Goal: Task Accomplishment & Management: Use online tool/utility

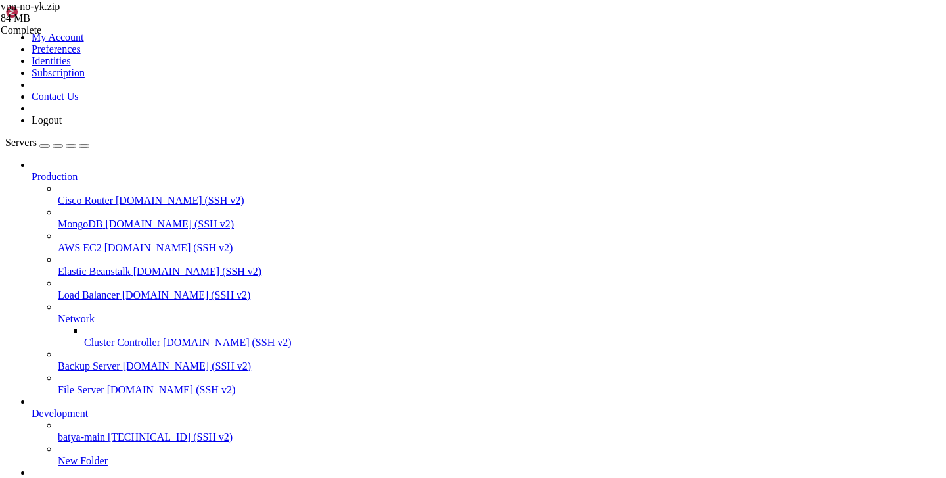
scroll to position [10, 0]
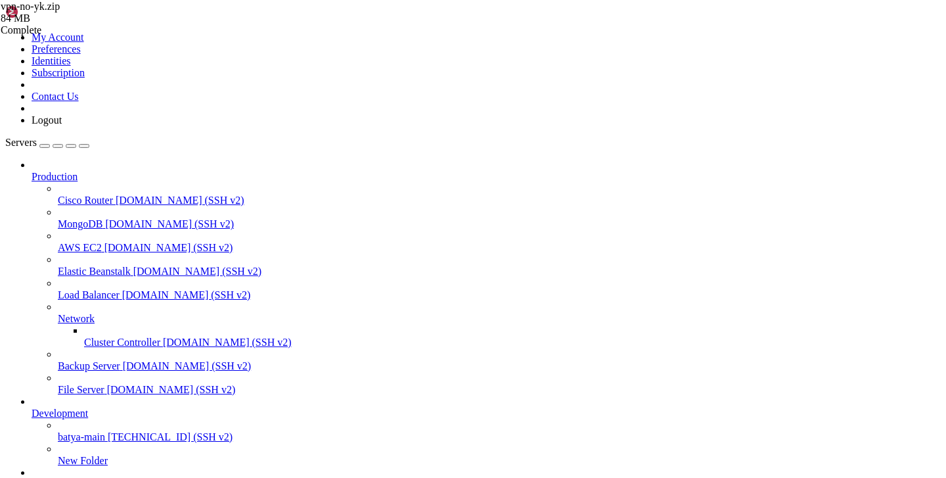
type input "/var/service/vpn-no-yk"
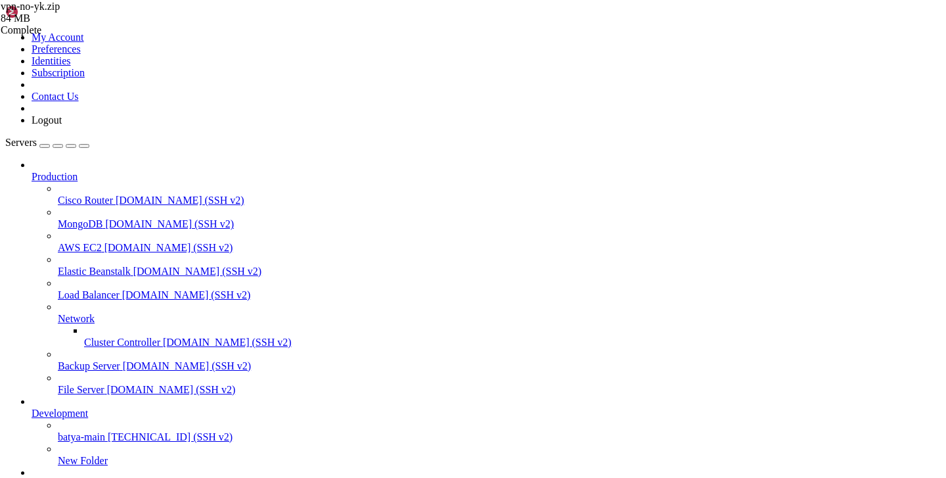
drag, startPoint x: 926, startPoint y: 442, endPoint x: 198, endPoint y: 444, distance: 728.1
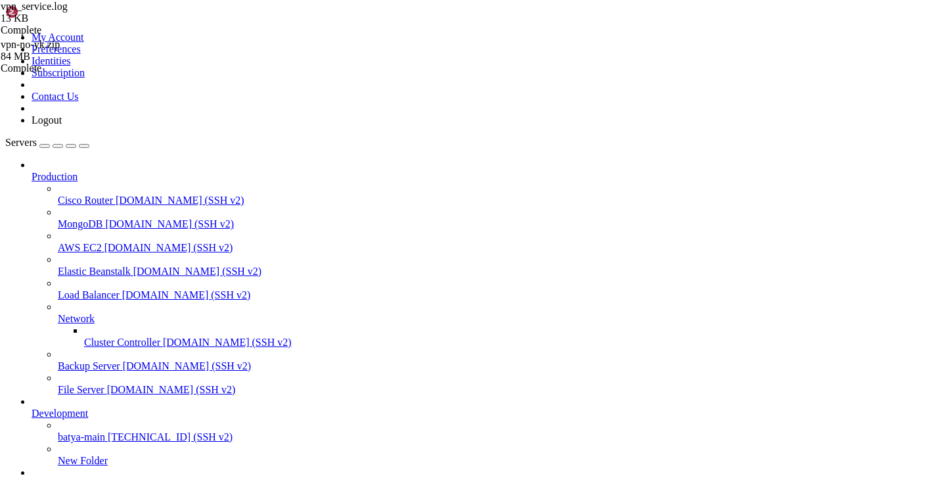
type textarea "[DATE] 09:52:57,437 - services.user_service - INFO - Создан пользователь 123332…"
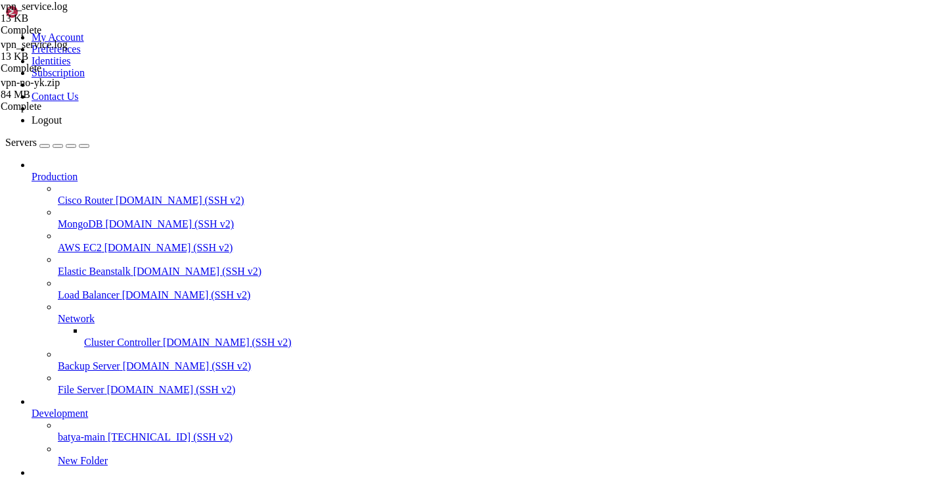
scroll to position [558, 0]
drag, startPoint x: 767, startPoint y: 456, endPoint x: 200, endPoint y: 389, distance: 570.4
type textarea "[DATE] 09:52:57,418 - services.server_service - INFO - Пользователь [EMAIL_ADDR…"
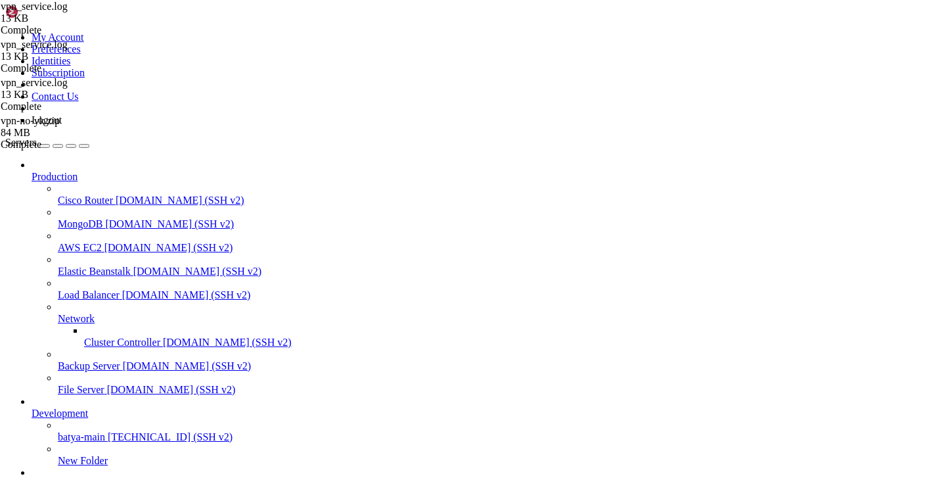
click at [68, 12] on span "vpn_service.log" at bounding box center [34, 6] width 67 height 11
click at [132, 36] on div "vpn_service.log 13 KB Complete" at bounding box center [66, 18] width 131 height 35
click at [68, 12] on span "vpn_service.log" at bounding box center [34, 6] width 67 height 11
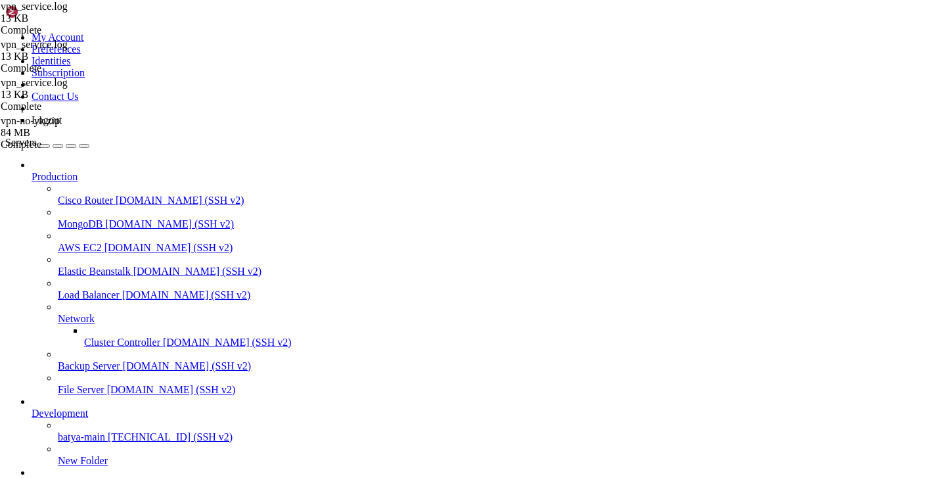
click at [903, 300] on div "vpn-no-yk.zip 84 MB Complete vpn_service.log 13 KB Complete vpn_service.log 13 …" at bounding box center [473, 239] width 946 height 478
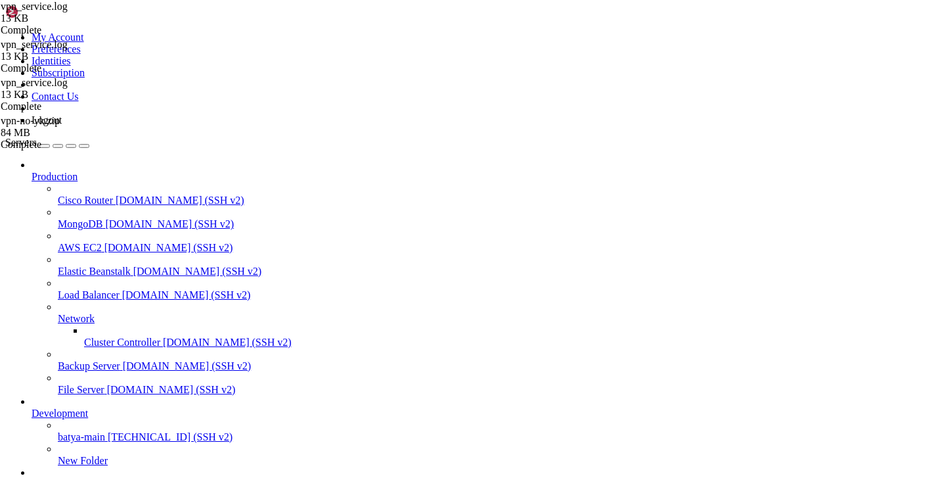
click at [921, 281] on div "vpn-no-yk.zip 84 MB Complete vpn_service.log 13 KB Complete vpn_service.log 13 …" at bounding box center [473, 239] width 946 height 478
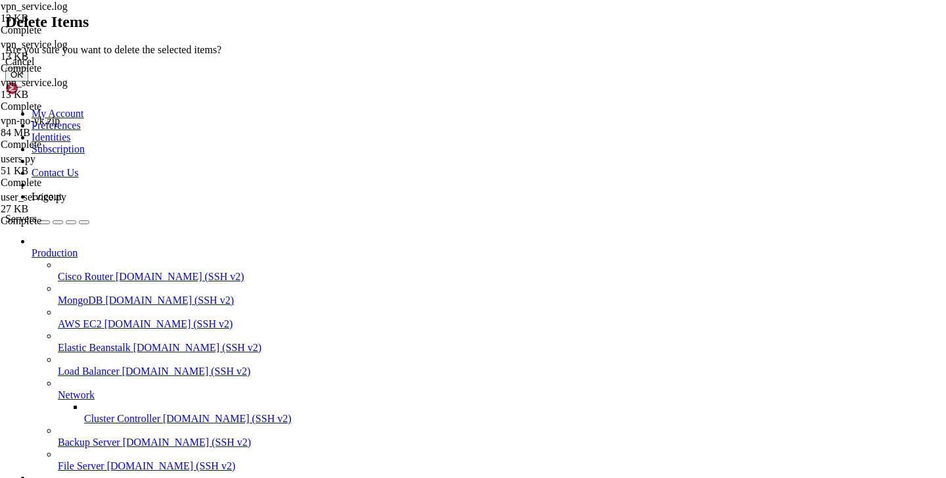
click at [28, 81] on button "OK" at bounding box center [16, 75] width 23 height 14
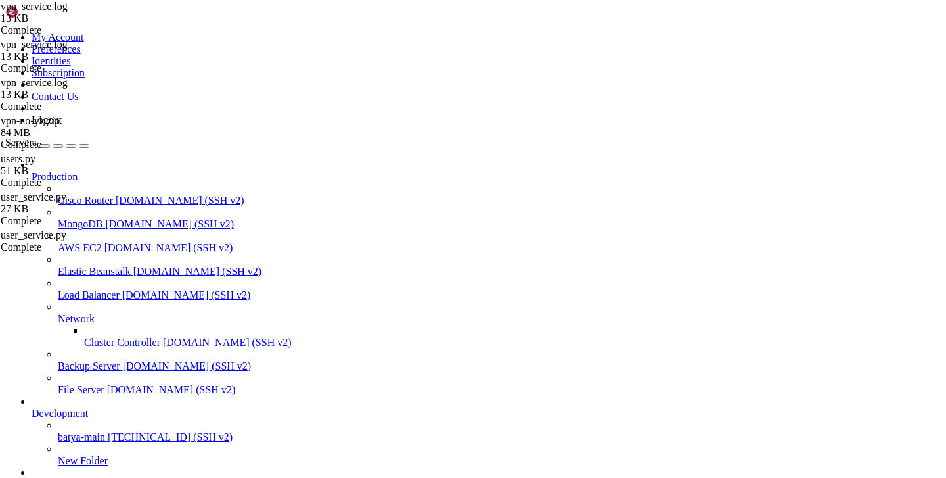
scroll to position [0, 0]
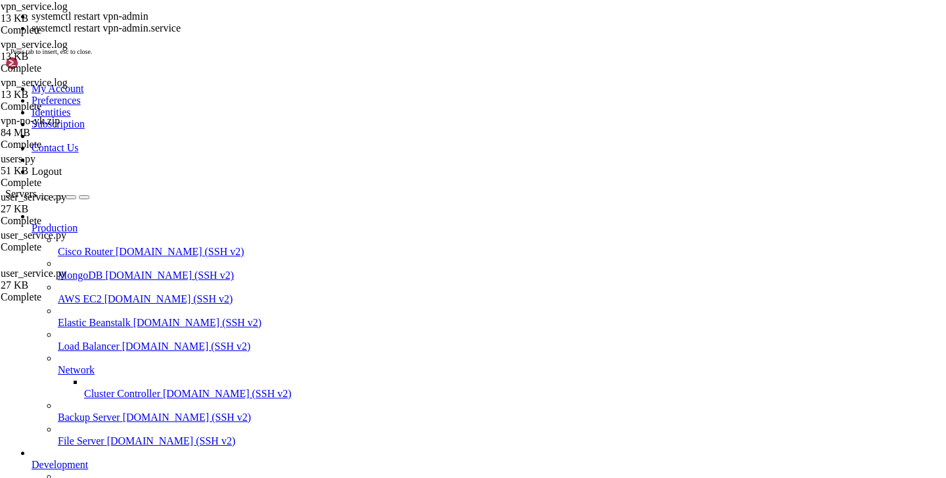
scroll to position [184865, 0]
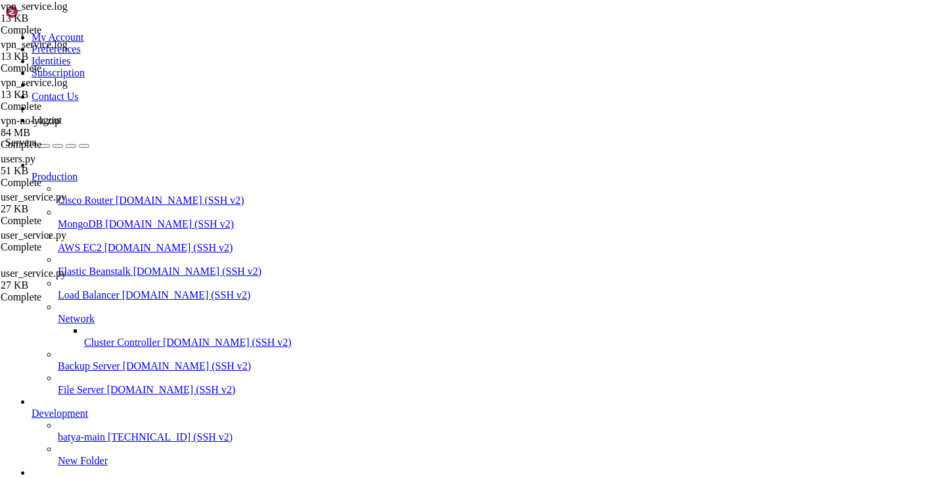
type input "/var/service/vpn-no-yk"
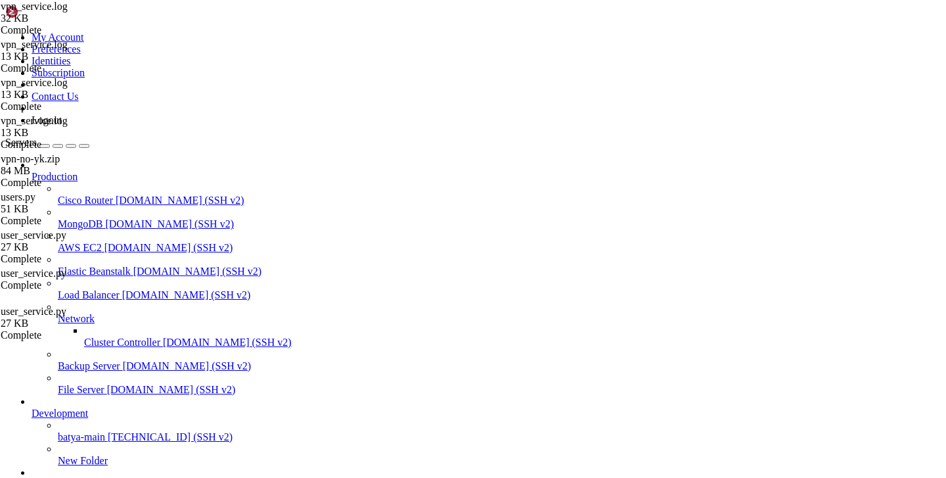
type textarea "[DATE] 10:09:49,771 - services.user_service - INFO - Создан пользователь 764104…"
drag, startPoint x: 204, startPoint y: 442, endPoint x: 946, endPoint y: 443, distance: 741.3
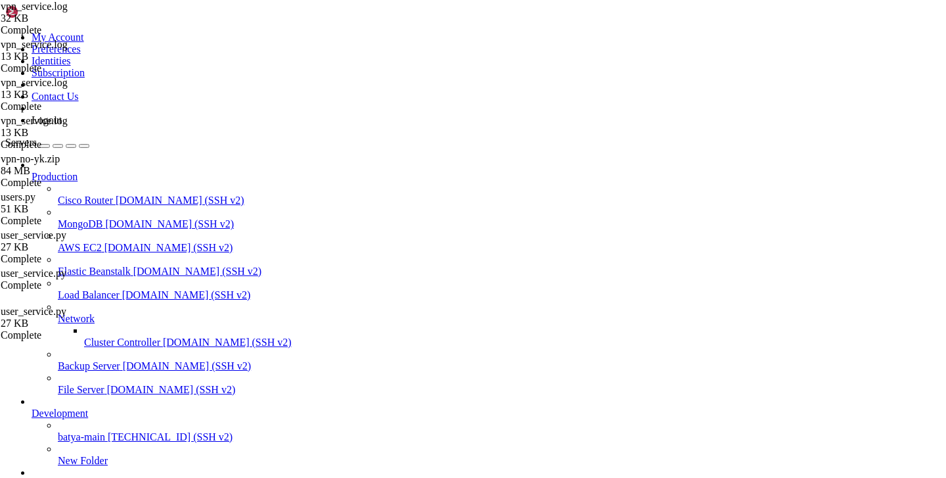
scroll to position [0, 0]
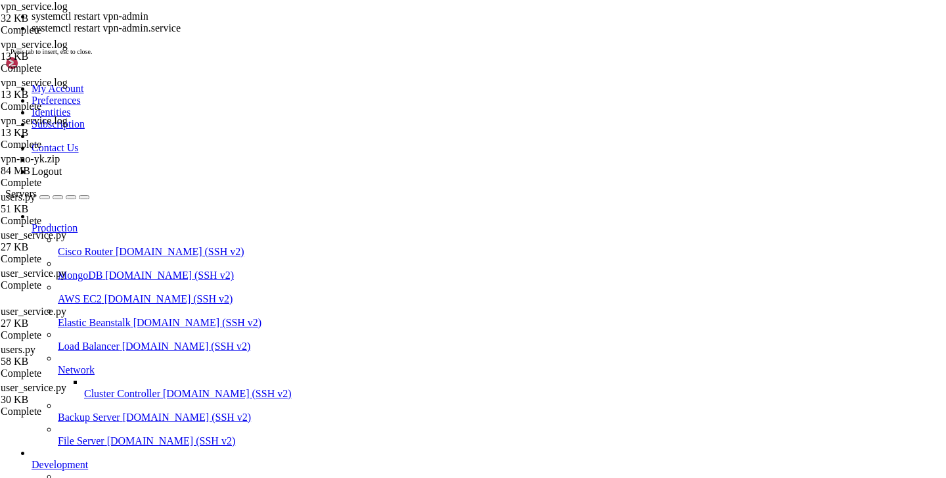
scroll to position [184876, 0]
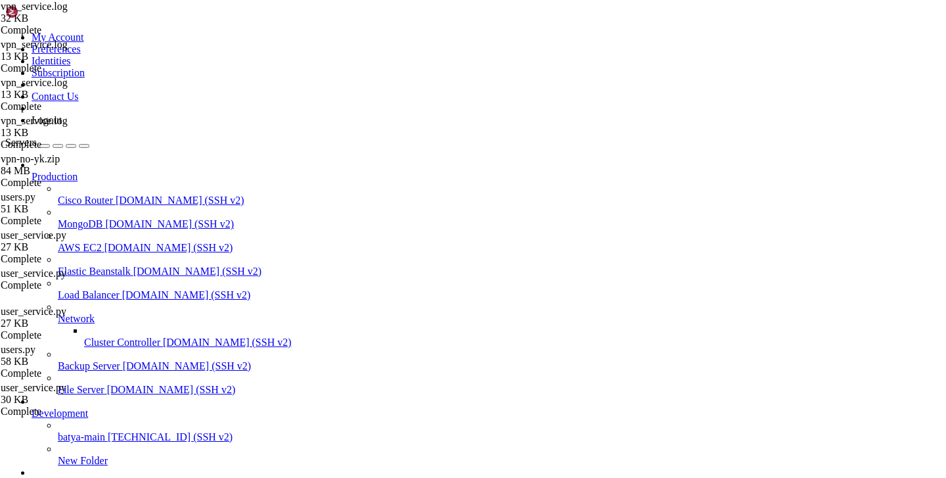
type input "/var/service/vpn-no-yk"
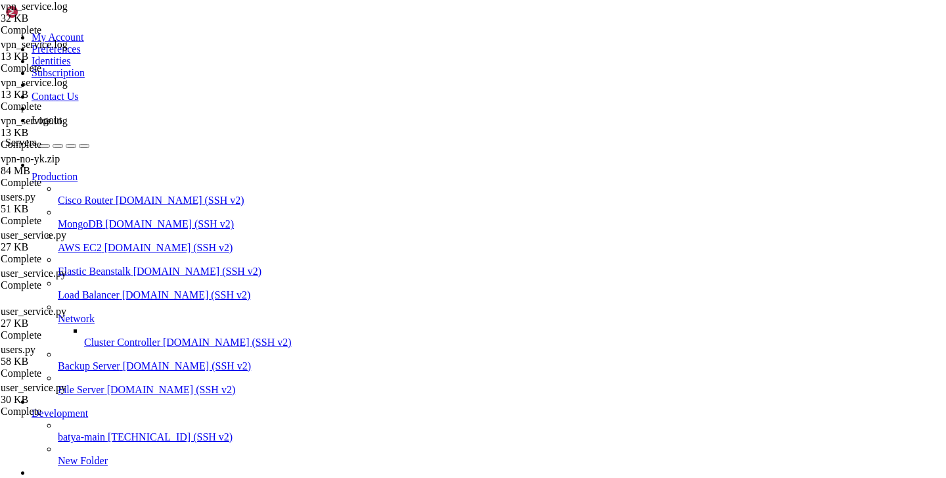
scroll to position [363, 0]
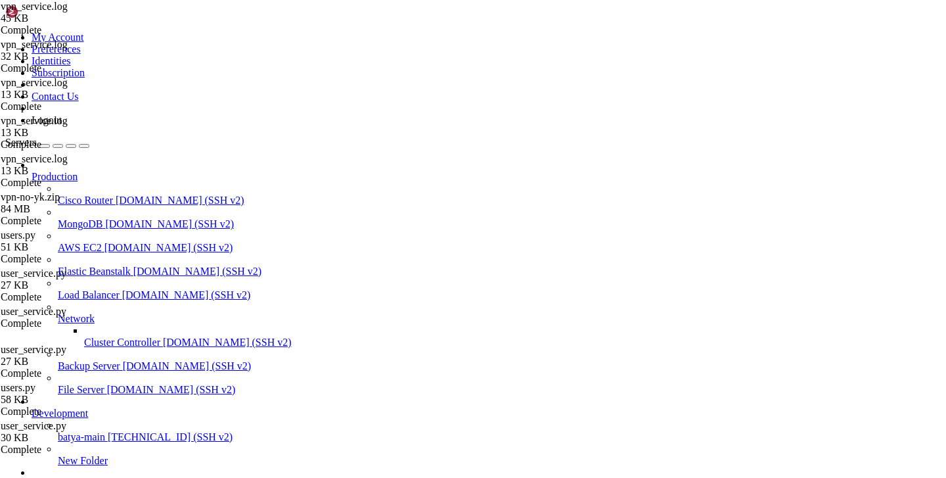
scroll to position [2903, 0]
drag, startPoint x: 726, startPoint y: 447, endPoint x: 188, endPoint y: 376, distance: 542.9
type textarea "[DATE] 10:17:46,435 - api.users - INFO - 🔍 ВЫЗВАН /api/users/register с данными…"
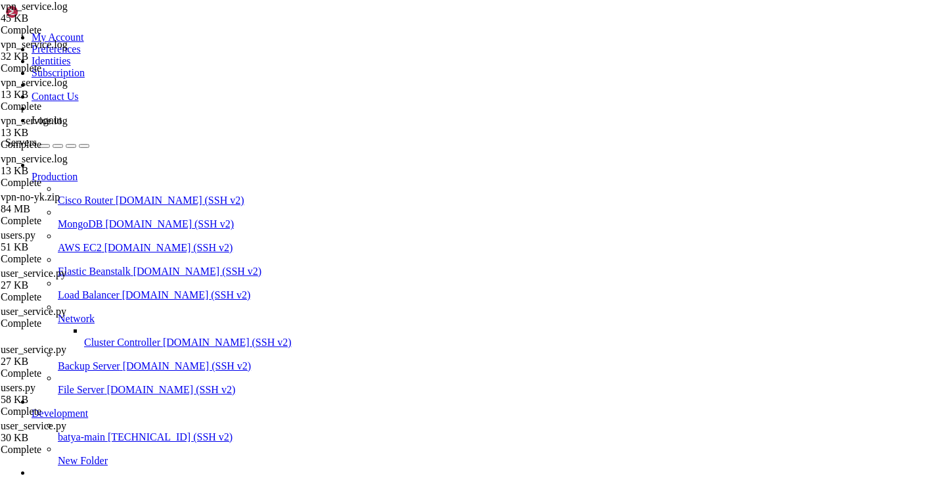
scroll to position [0, 0]
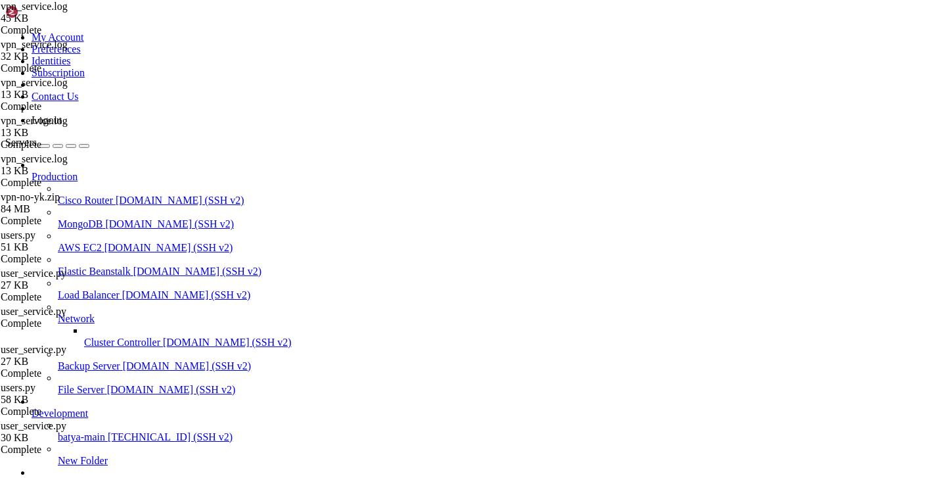
scroll to position [39, 0]
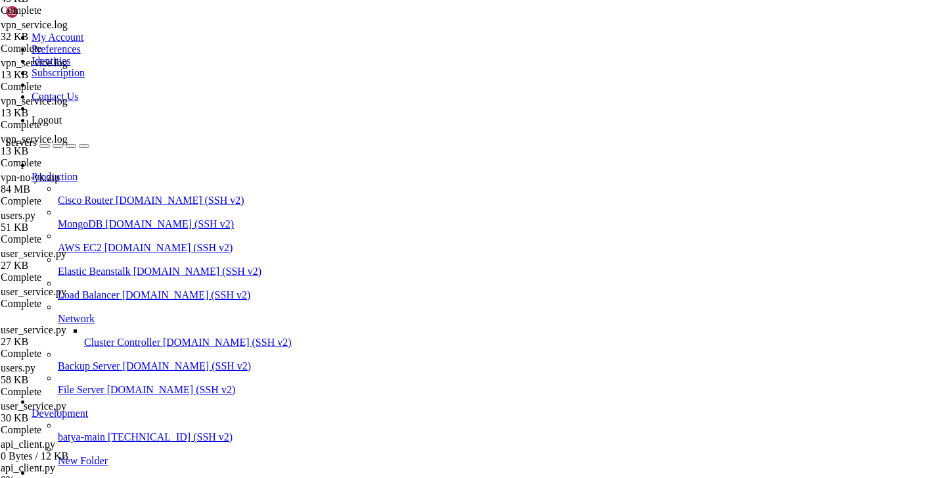
scroll to position [96, 0]
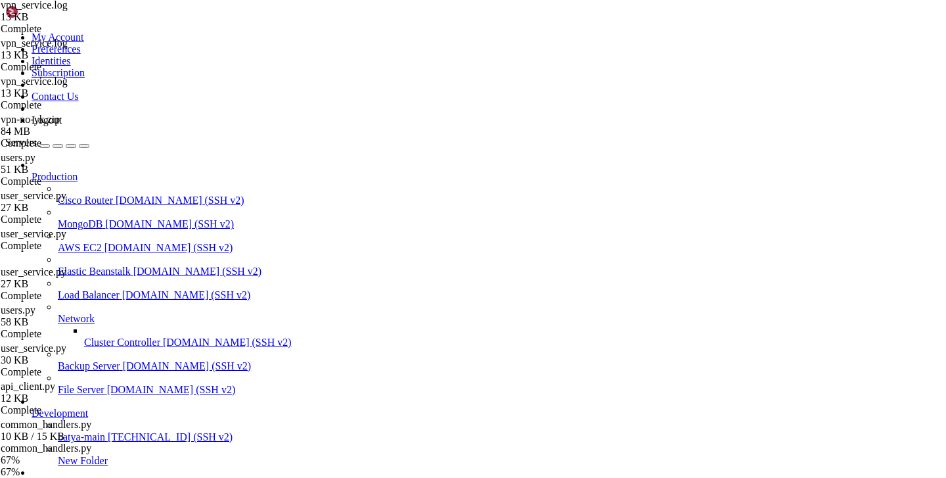
scroll to position [134, 0]
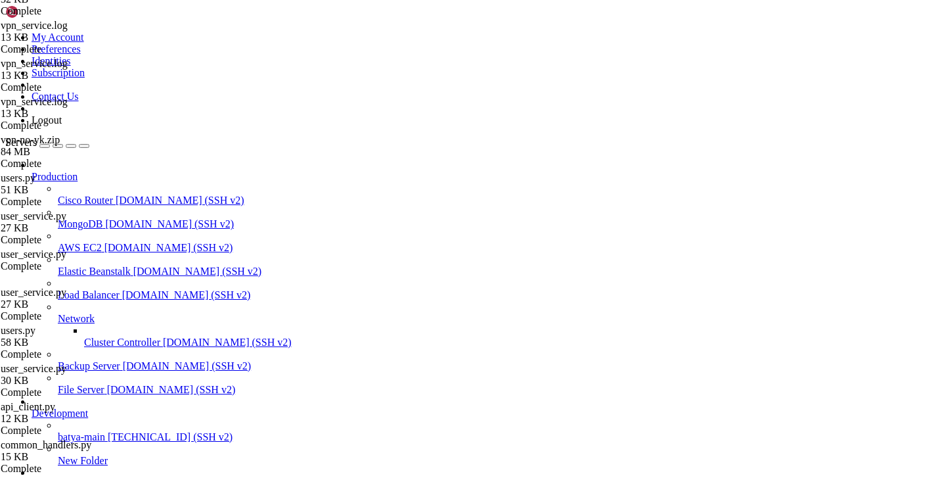
scroll to position [195, 0]
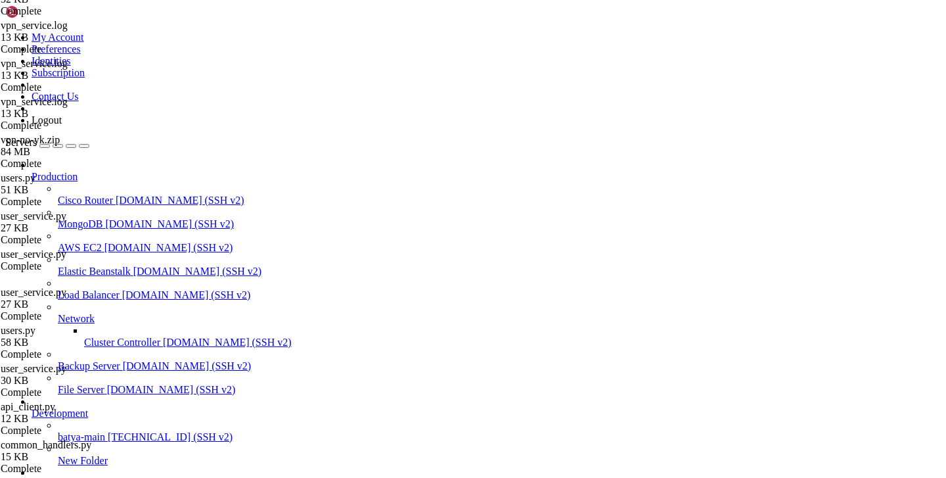
scroll to position [131, 0]
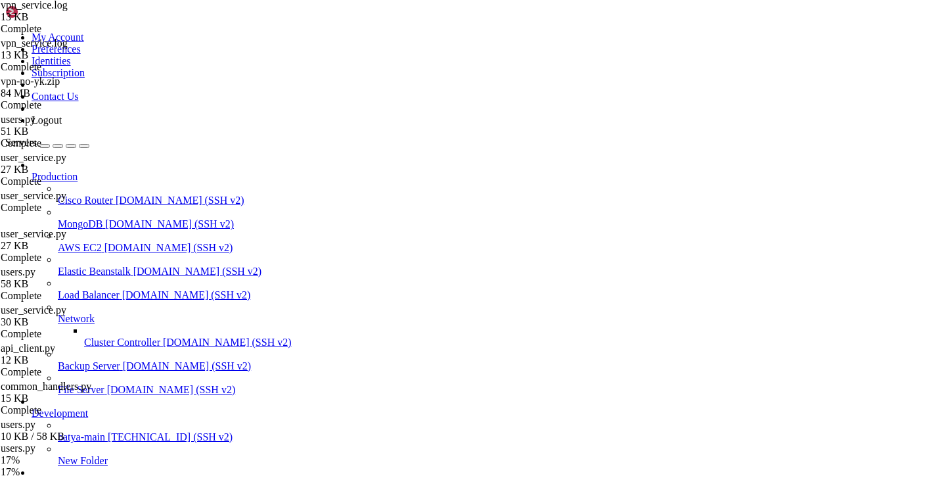
scroll to position [172, 0]
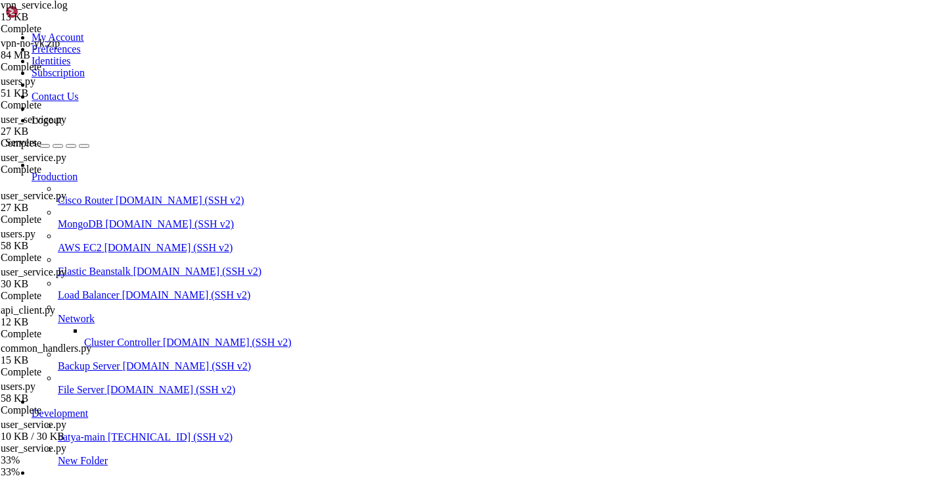
scroll to position [210, 0]
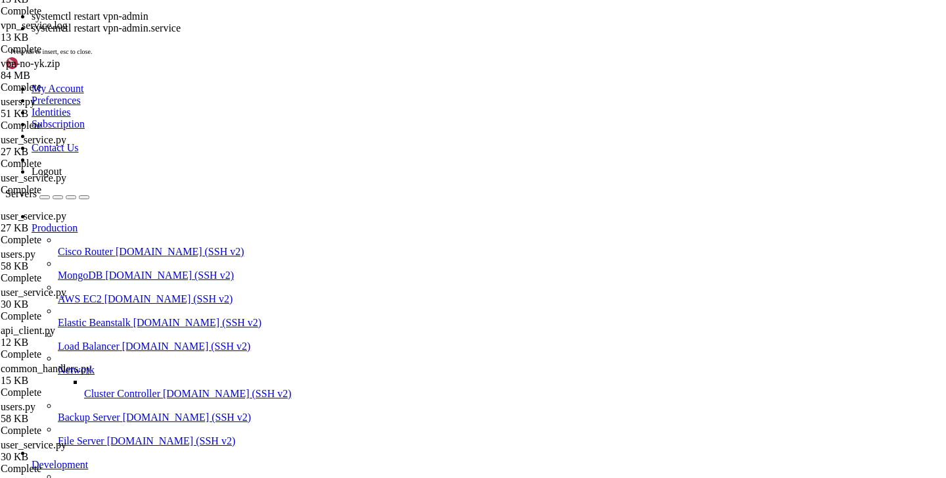
scroll to position [185860, 0]
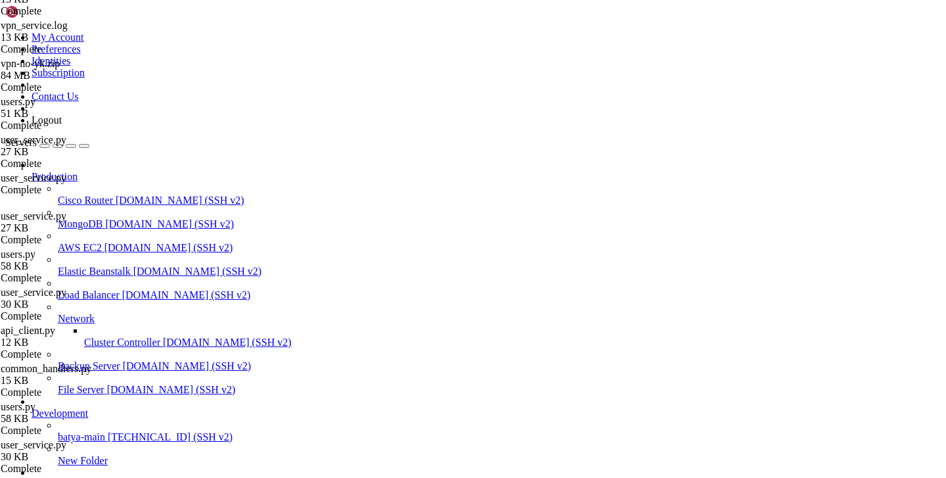
type input "/var/service/vpn-no-yk"
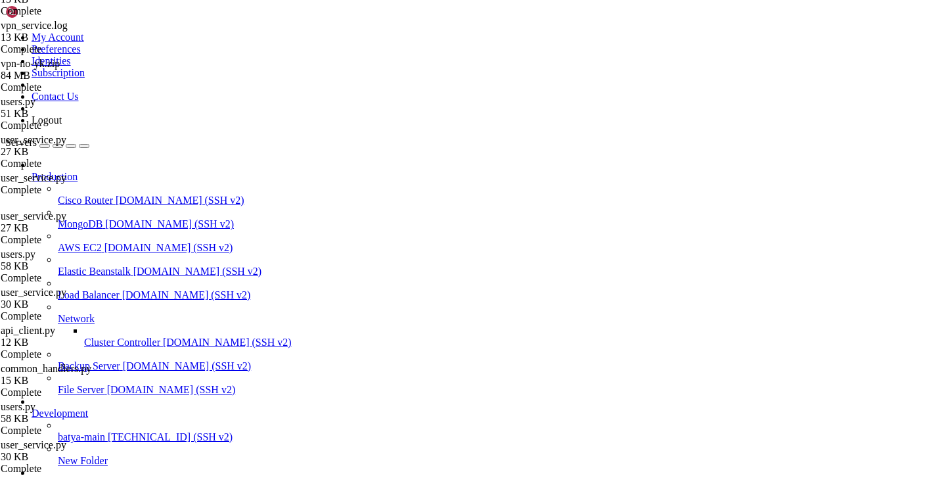
drag, startPoint x: 749, startPoint y: 455, endPoint x: 396, endPoint y: 331, distance: 374.1
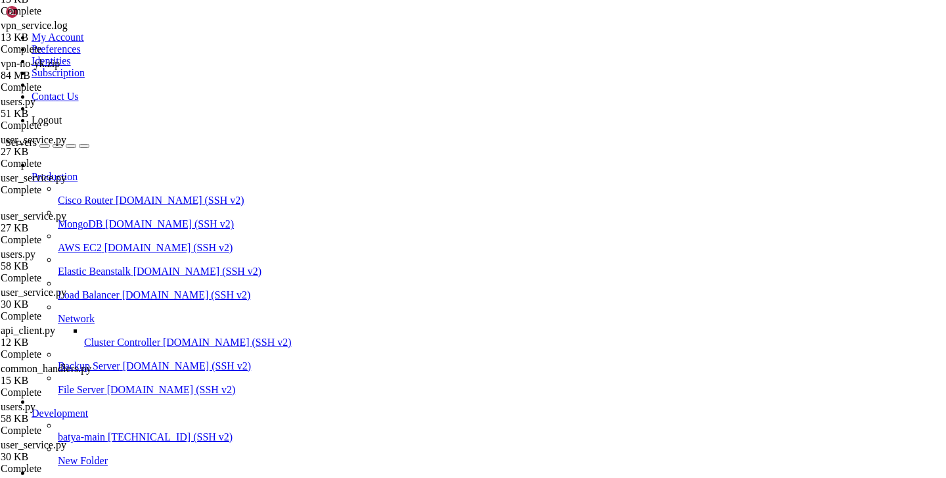
drag, startPoint x: 202, startPoint y: 146, endPoint x: 786, endPoint y: 491, distance: 678.5
type textarea "[DATE] 10:27:29,903 - api.users - INFO - User 6202009318 registered with 3-day …"
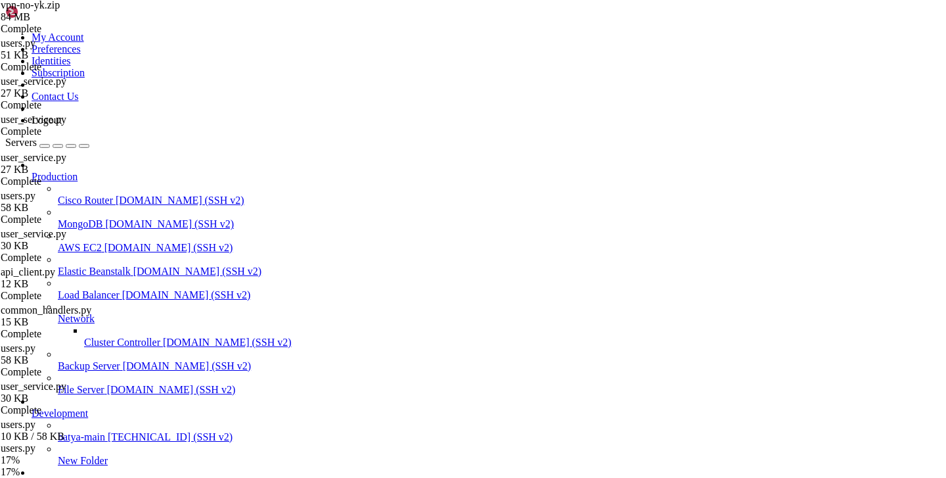
scroll to position [325, 0]
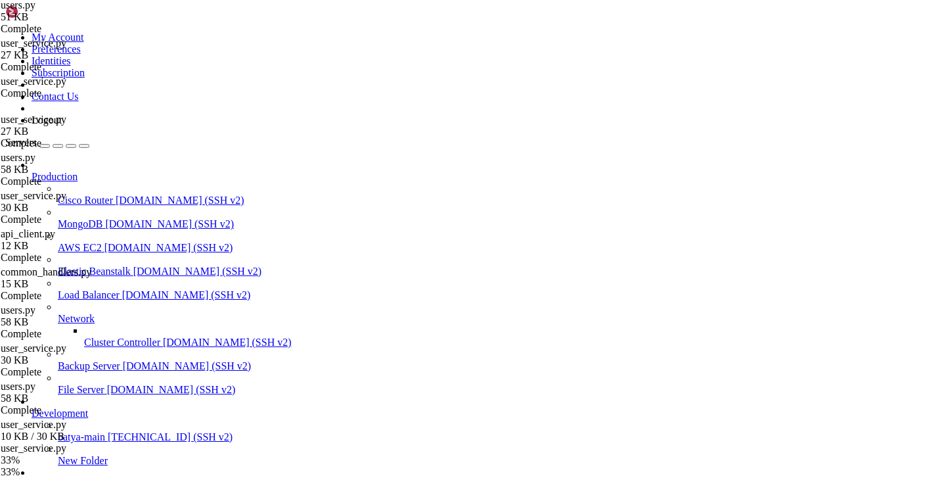
scroll to position [363, 0]
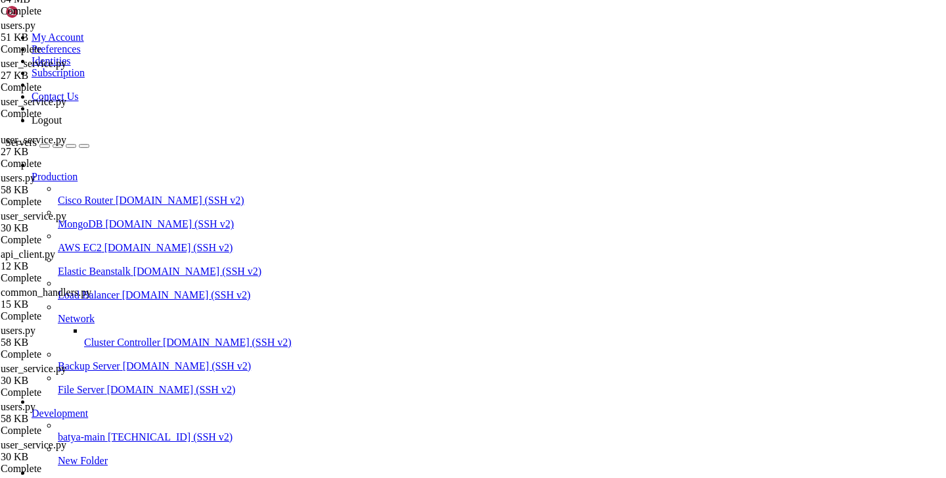
scroll to position [0, 0]
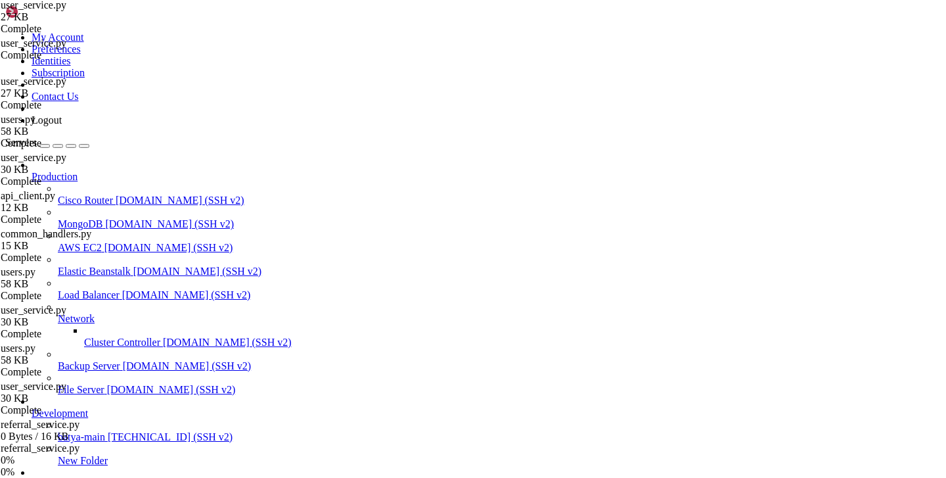
scroll to position [401, 0]
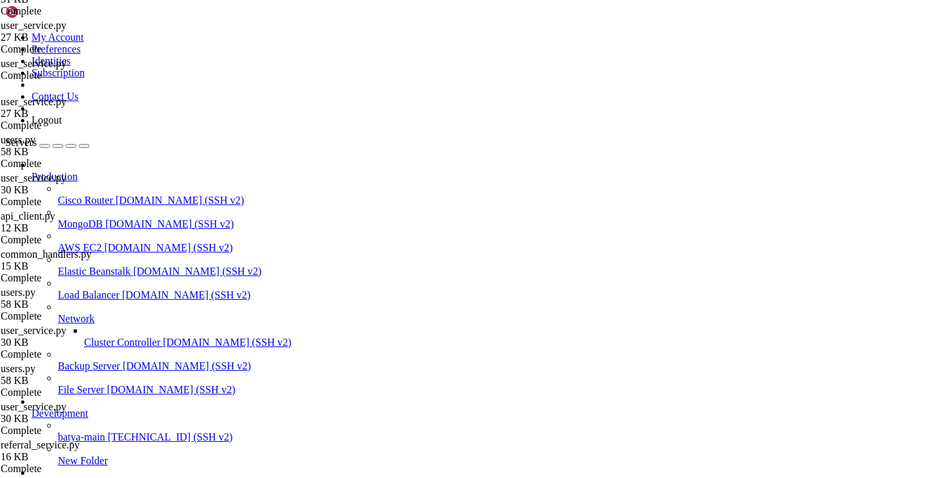
type input "/var/service/vpn-no-yk"
drag, startPoint x: 203, startPoint y: 182, endPoint x: 766, endPoint y: 348, distance: 586.4
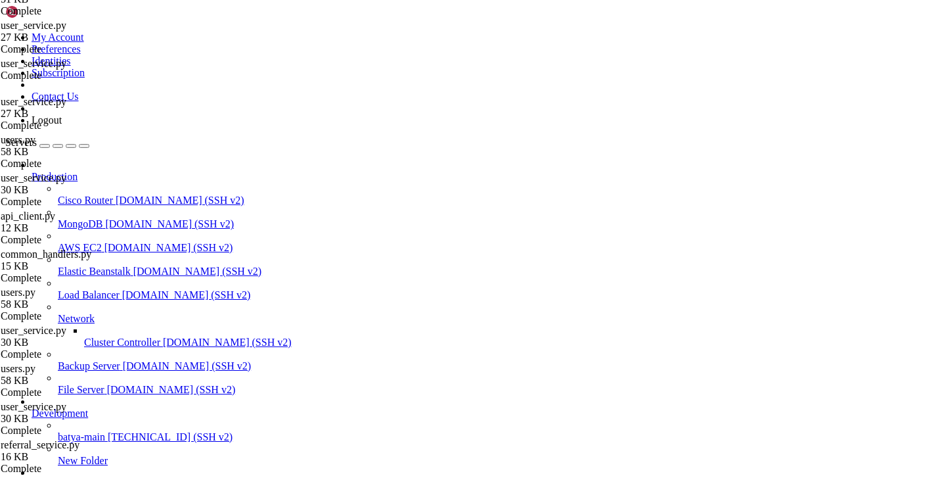
type textarea "[DATE] 10:39:12,277 - api.payments - INFO - - Trial статус: обновлен [DATE] 10:…"
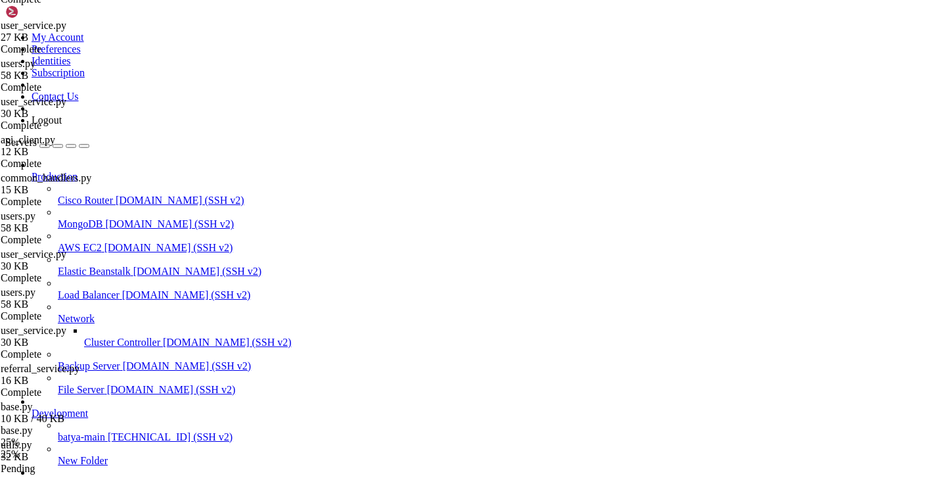
scroll to position [515, 0]
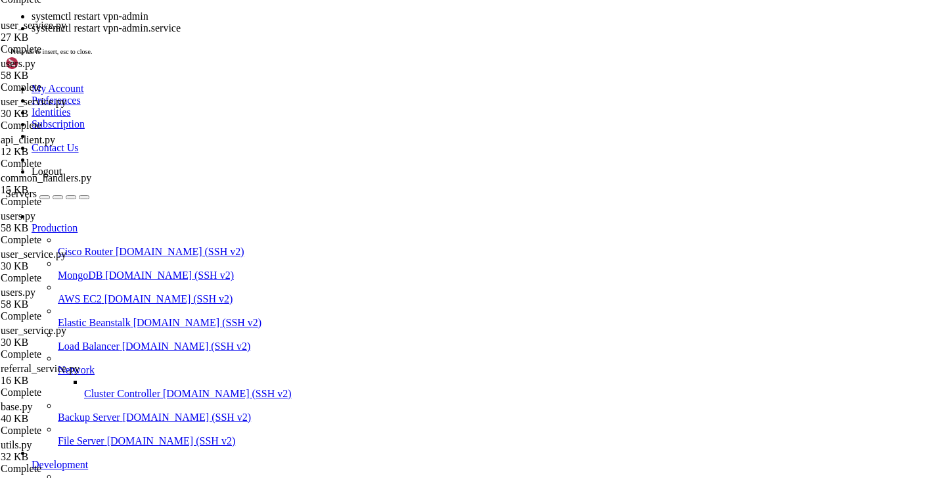
scroll to position [185881, 0]
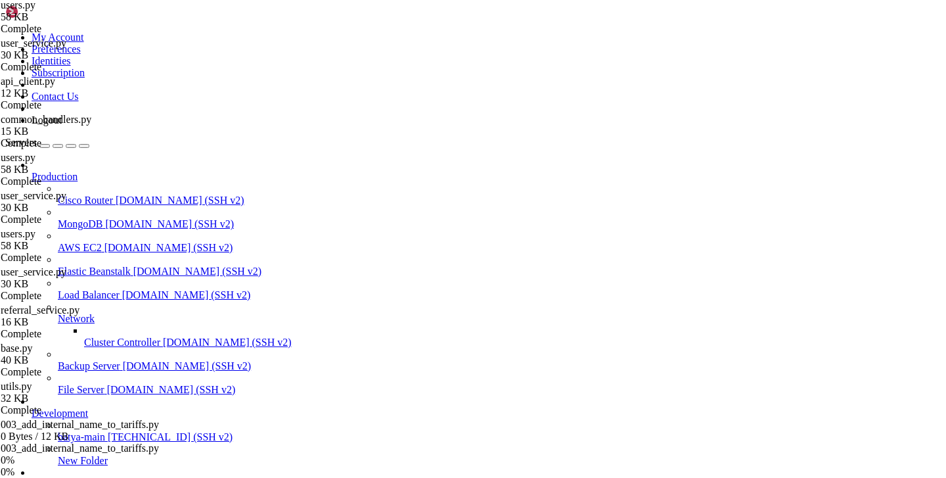
scroll to position [553, 0]
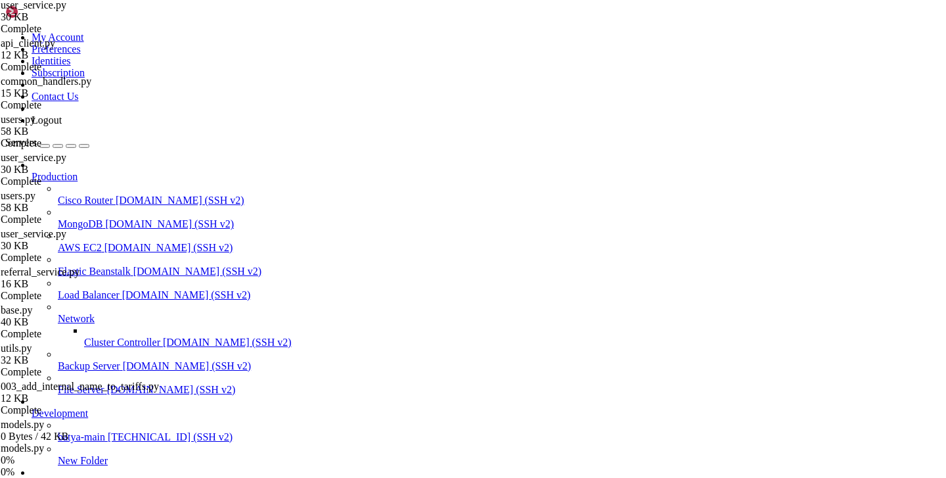
scroll to position [591, 0]
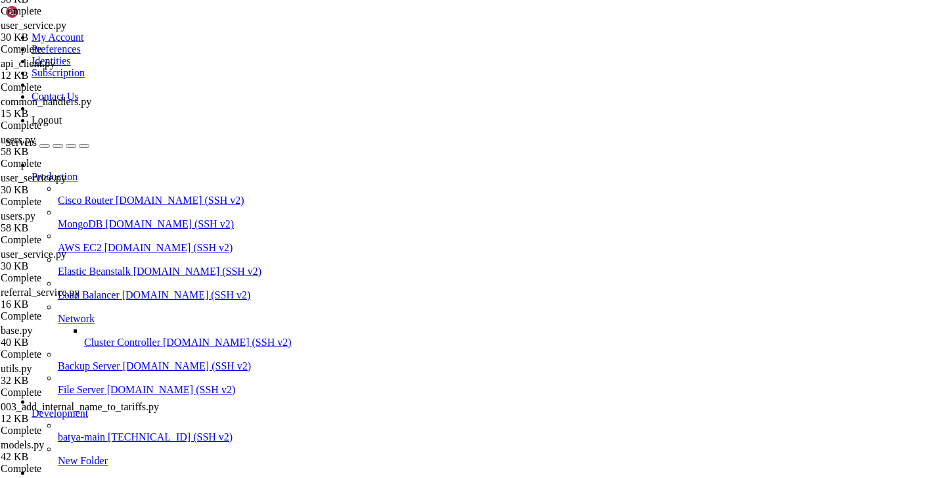
scroll to position [0, 0]
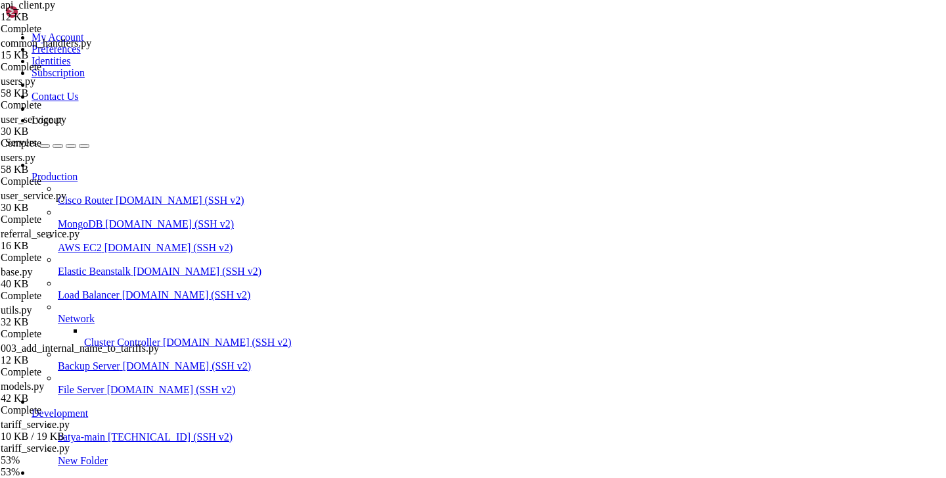
scroll to position [630, 0]
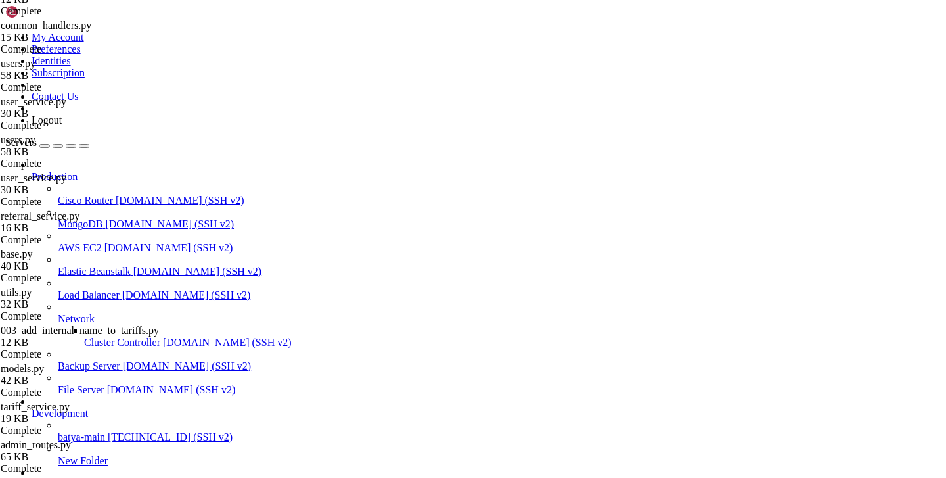
scroll to position [0, 0]
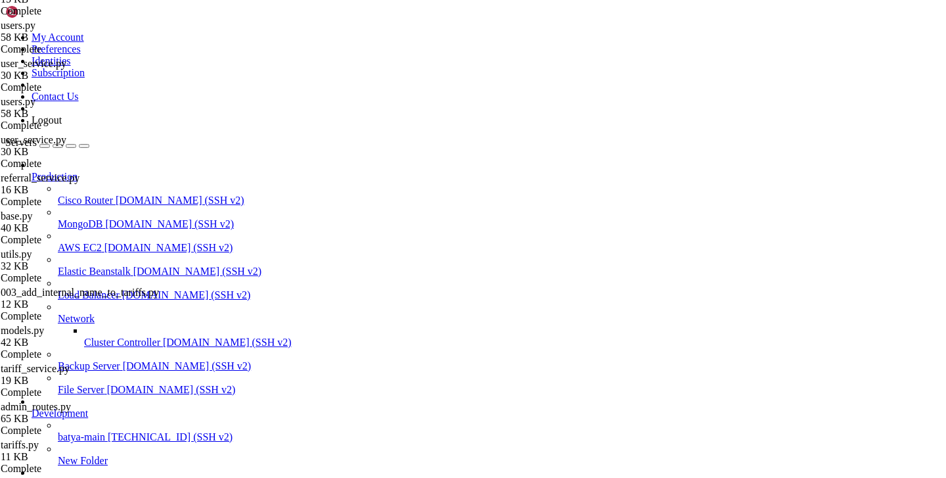
scroll to position [706, 0]
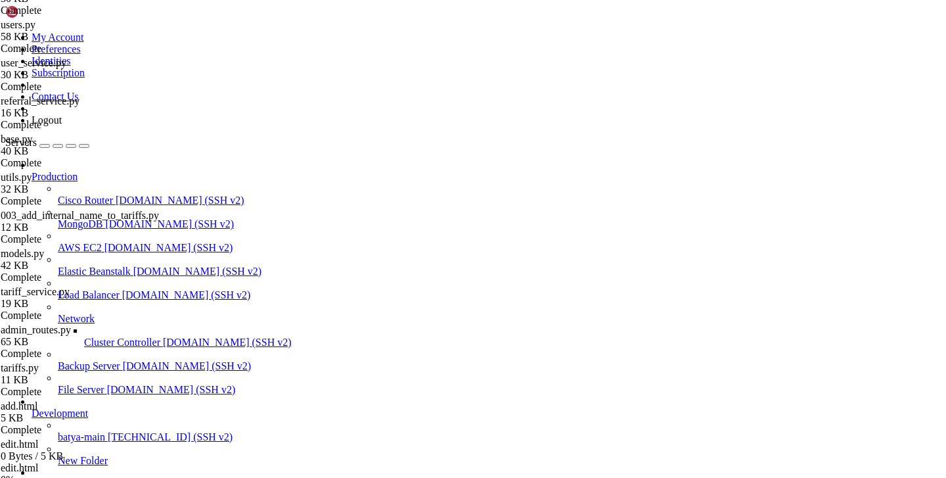
scroll to position [820, 0]
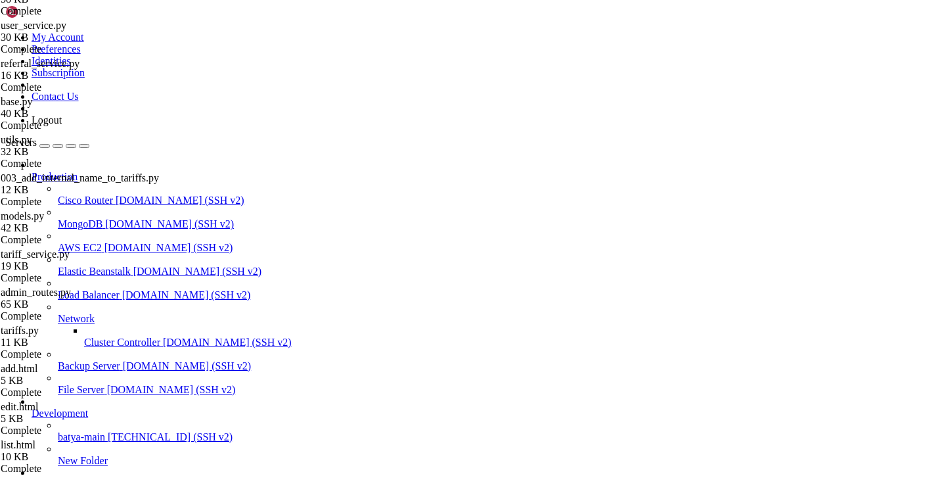
type input "/var/service/vpn-no-yk/migrations"
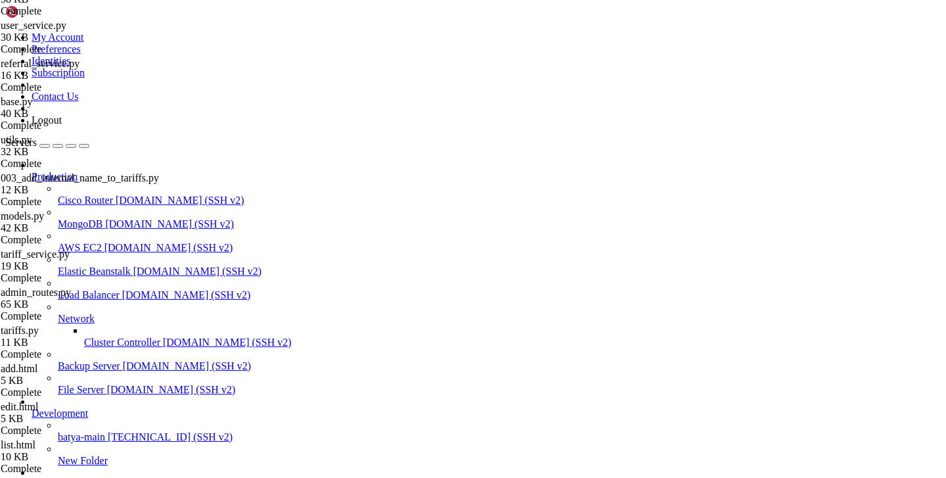
drag, startPoint x: 381, startPoint y: 1184, endPoint x: 561, endPoint y: 1181, distance: 179.4
copy x-row "_add_internal_name_to_tariffs.py"
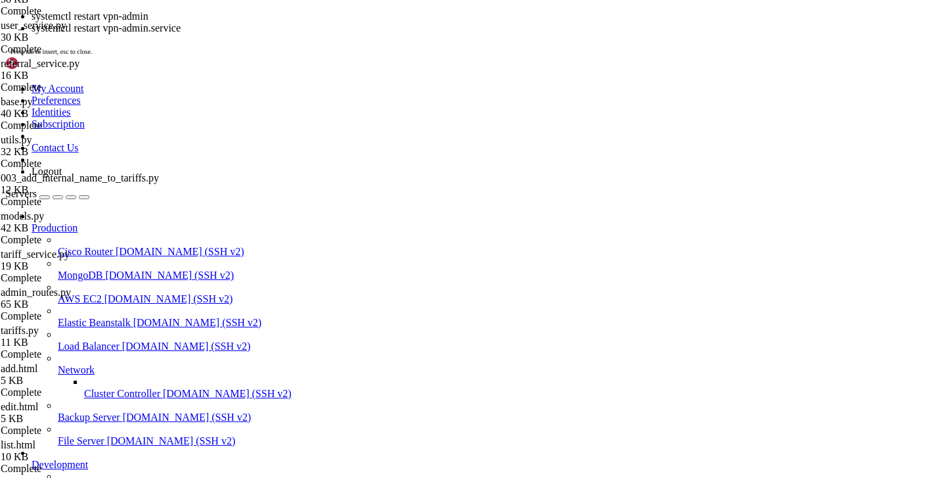
scroll to position [186406, 0]
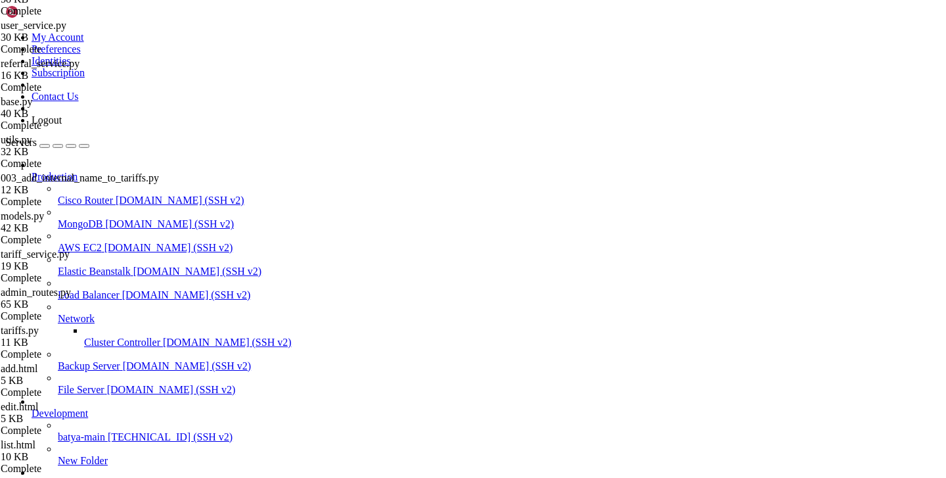
type input "/var/service/vpn-no-yk"
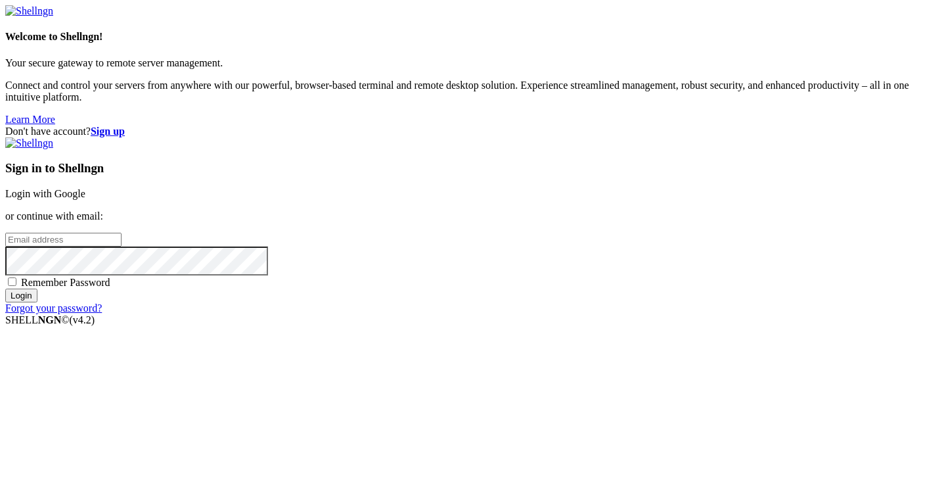
click at [85, 188] on link "Login with Google" at bounding box center [45, 193] width 80 height 11
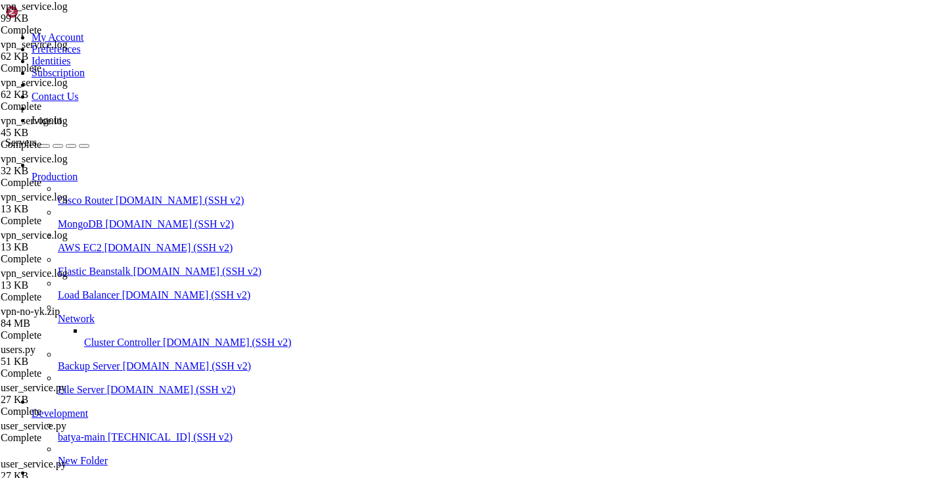
scroll to position [186406, 0]
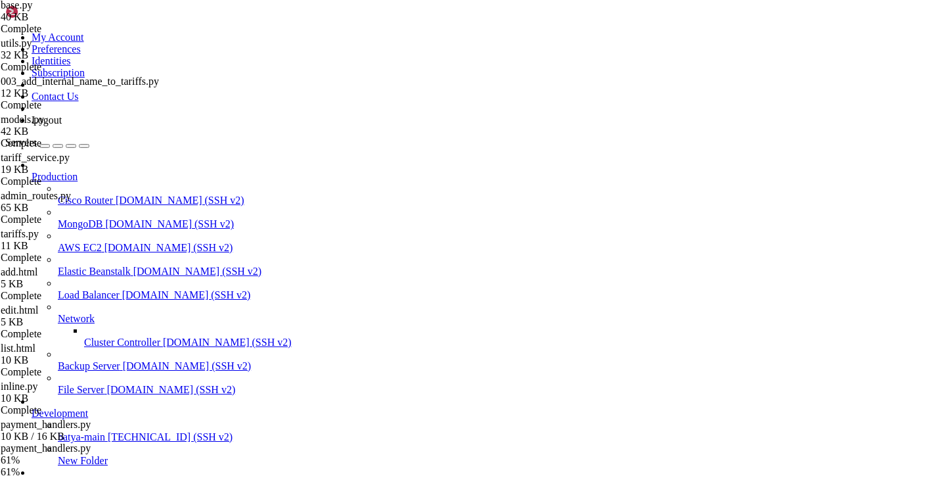
scroll to position [896, 0]
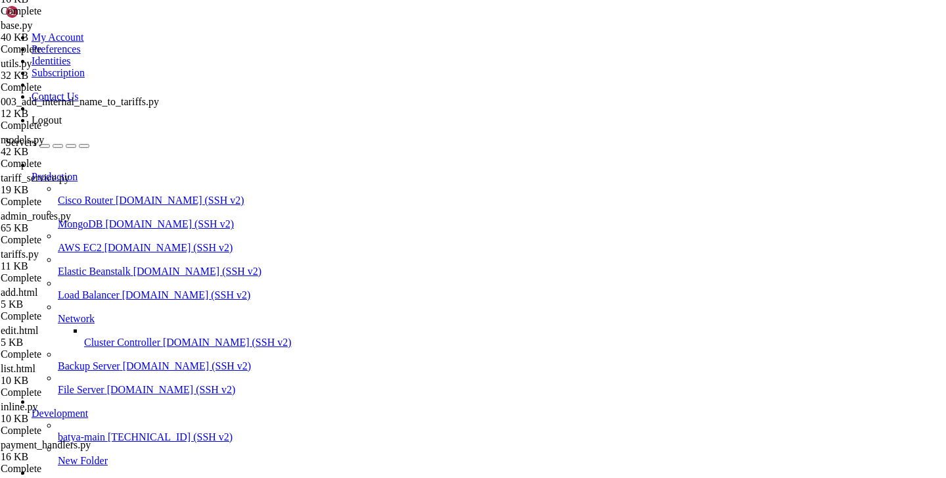
scroll to position [170, 0]
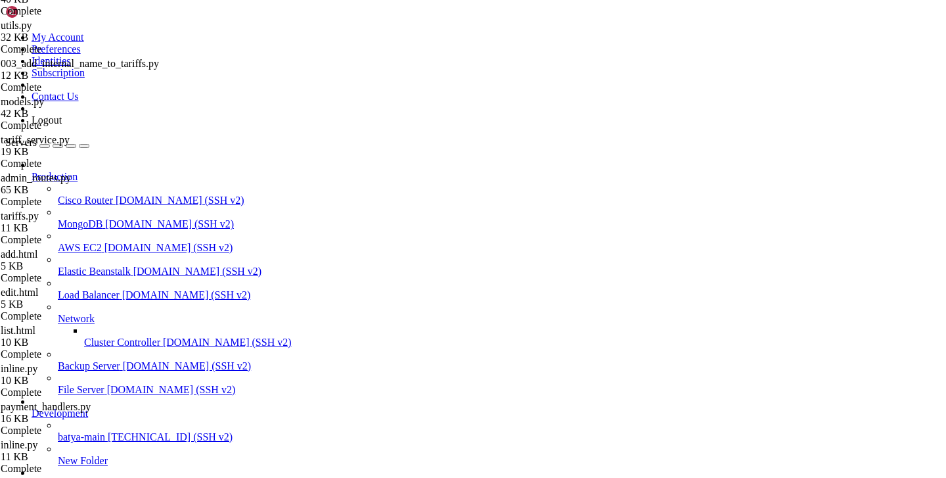
scroll to position [934, 0]
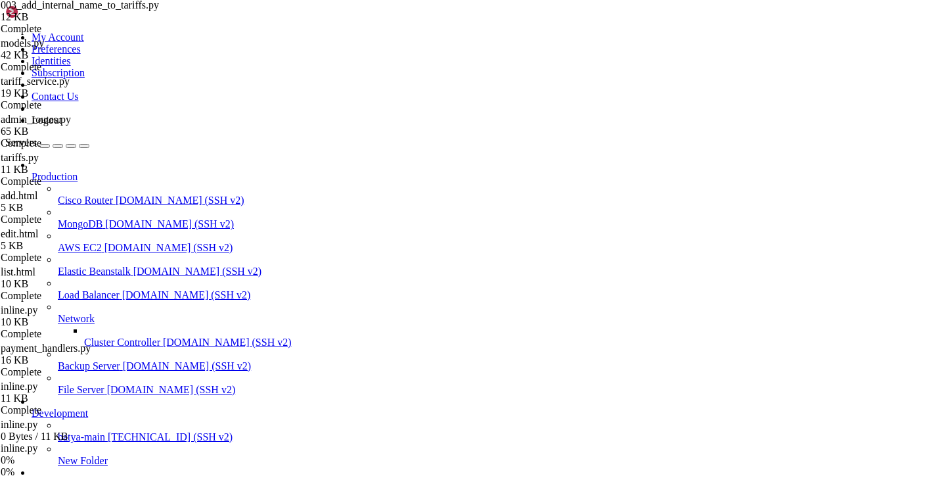
scroll to position [973, 0]
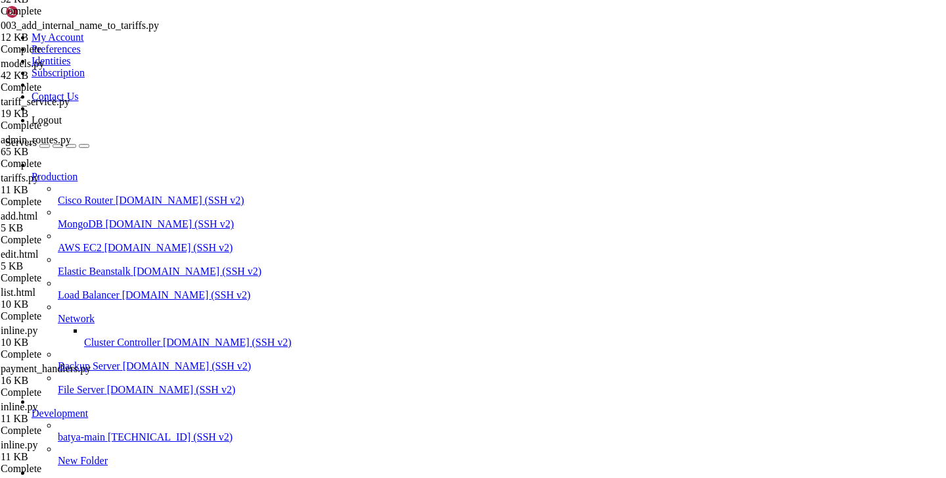
type input "/var/service/batya_vpn_bot"
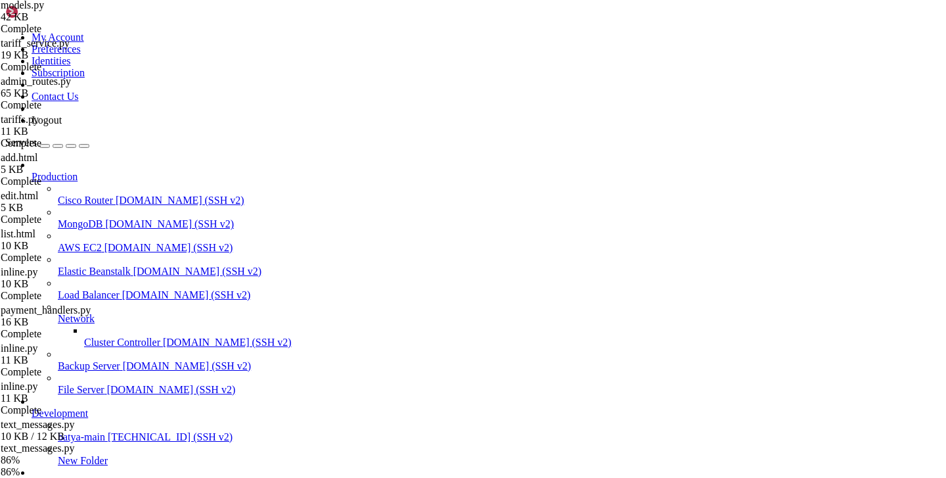
scroll to position [1011, 0]
